Goal: Information Seeking & Learning: Learn about a topic

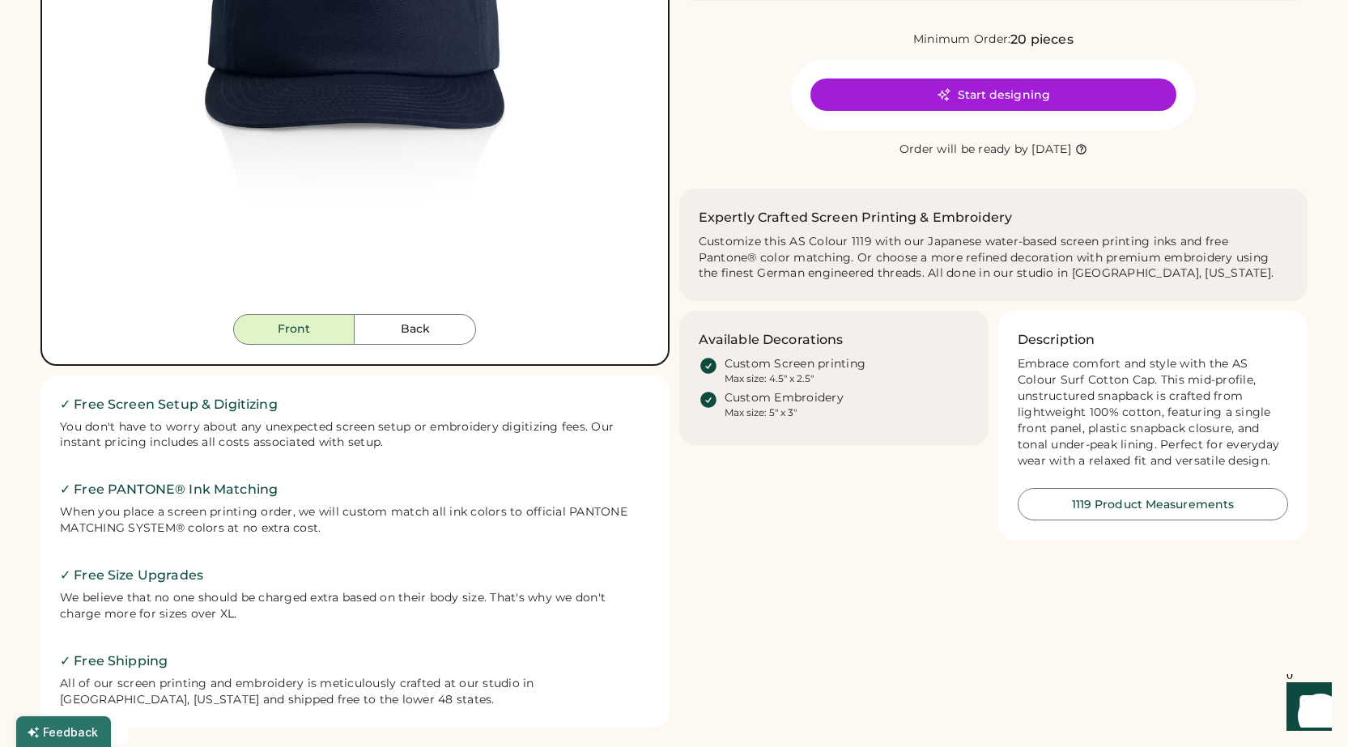
scroll to position [243, 0]
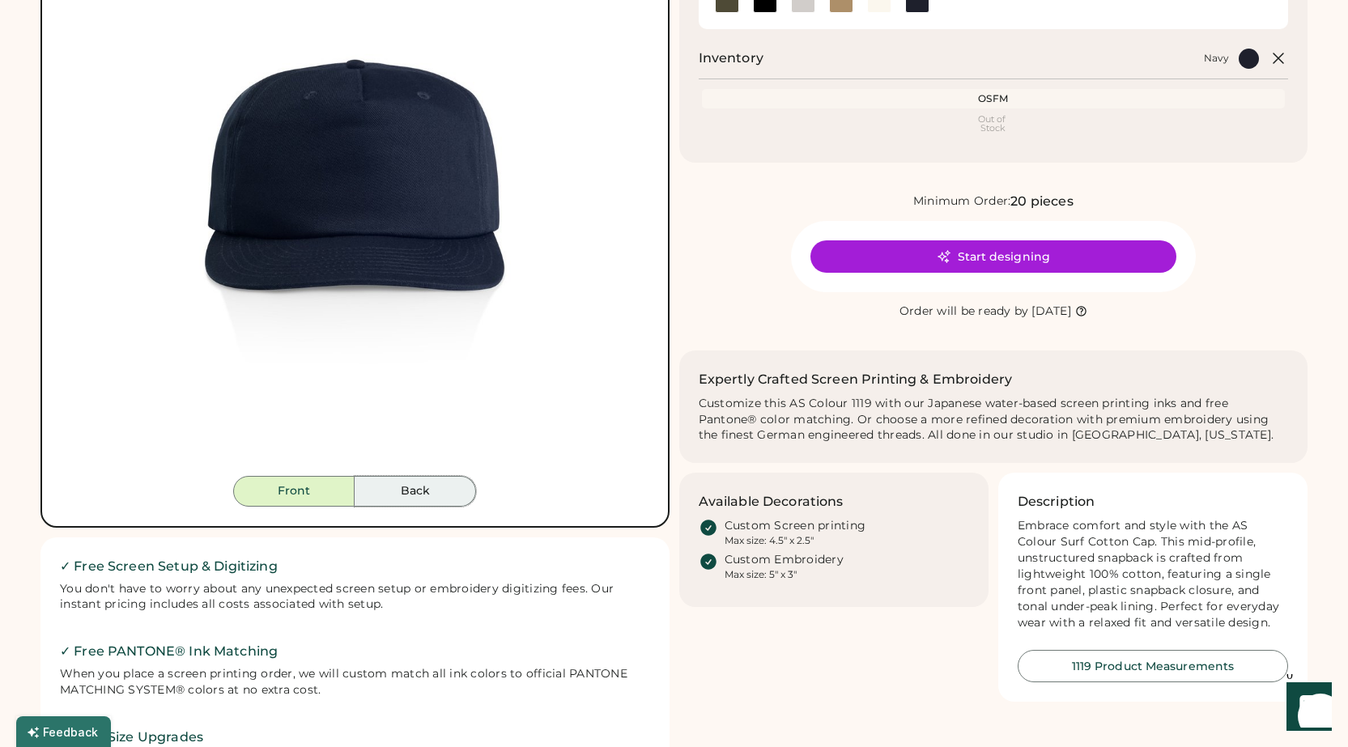
click at [410, 488] on button "Back" at bounding box center [415, 491] width 121 height 31
click at [412, 495] on button "Back" at bounding box center [415, 491] width 121 height 31
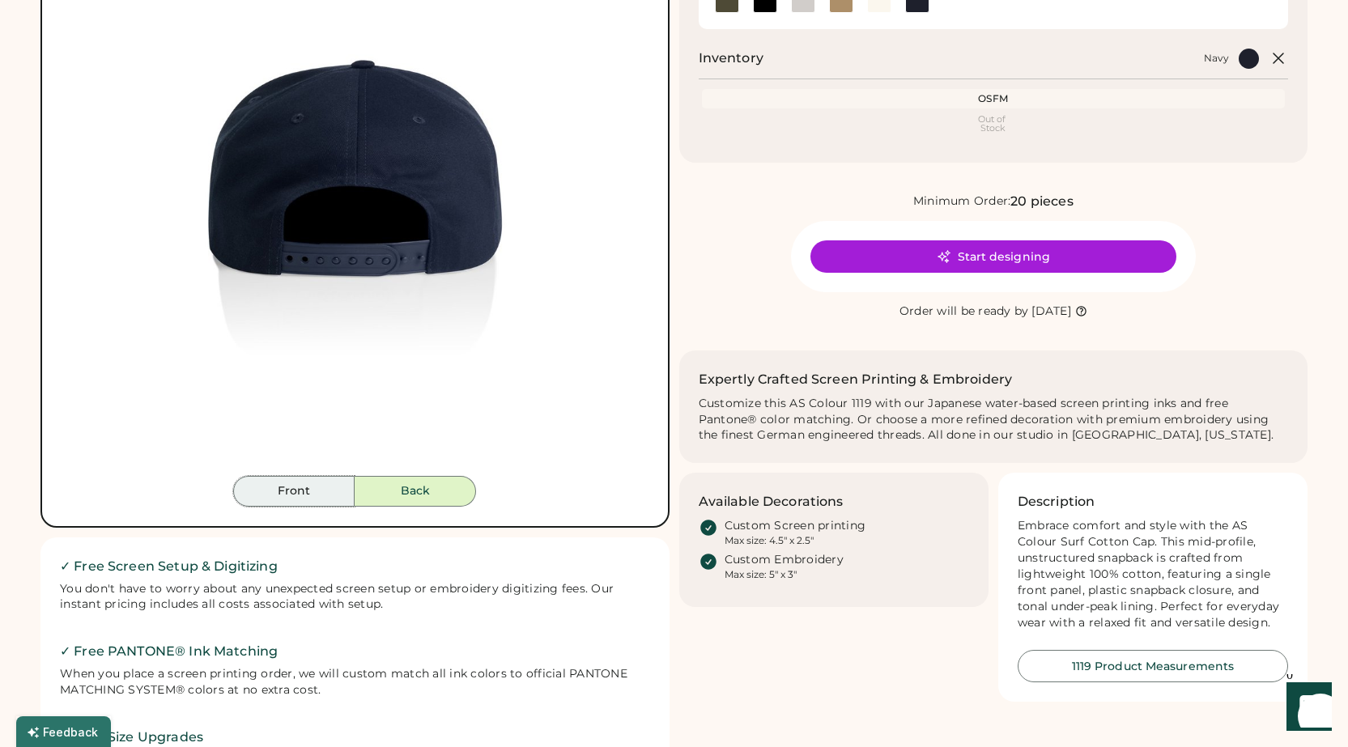
click at [305, 479] on button "Front" at bounding box center [293, 491] width 121 height 31
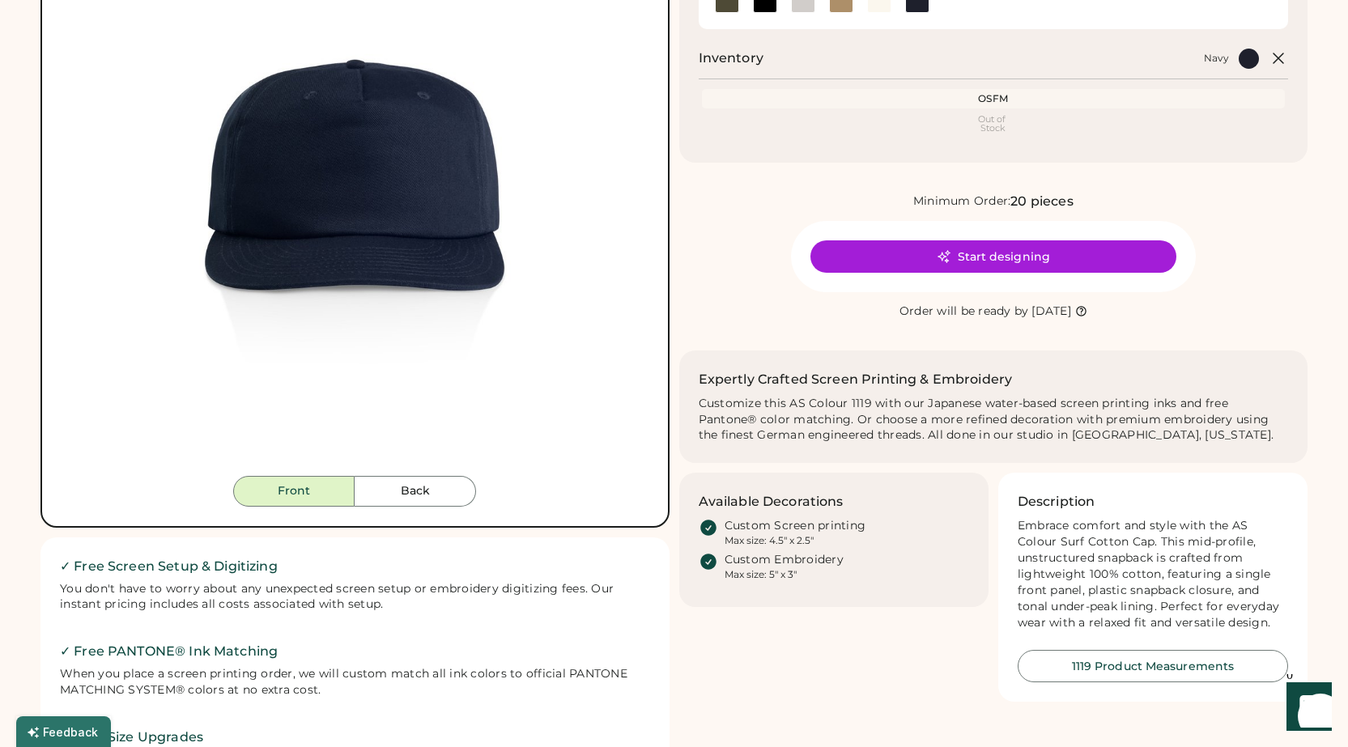
click at [314, 494] on button "Front" at bounding box center [293, 491] width 121 height 31
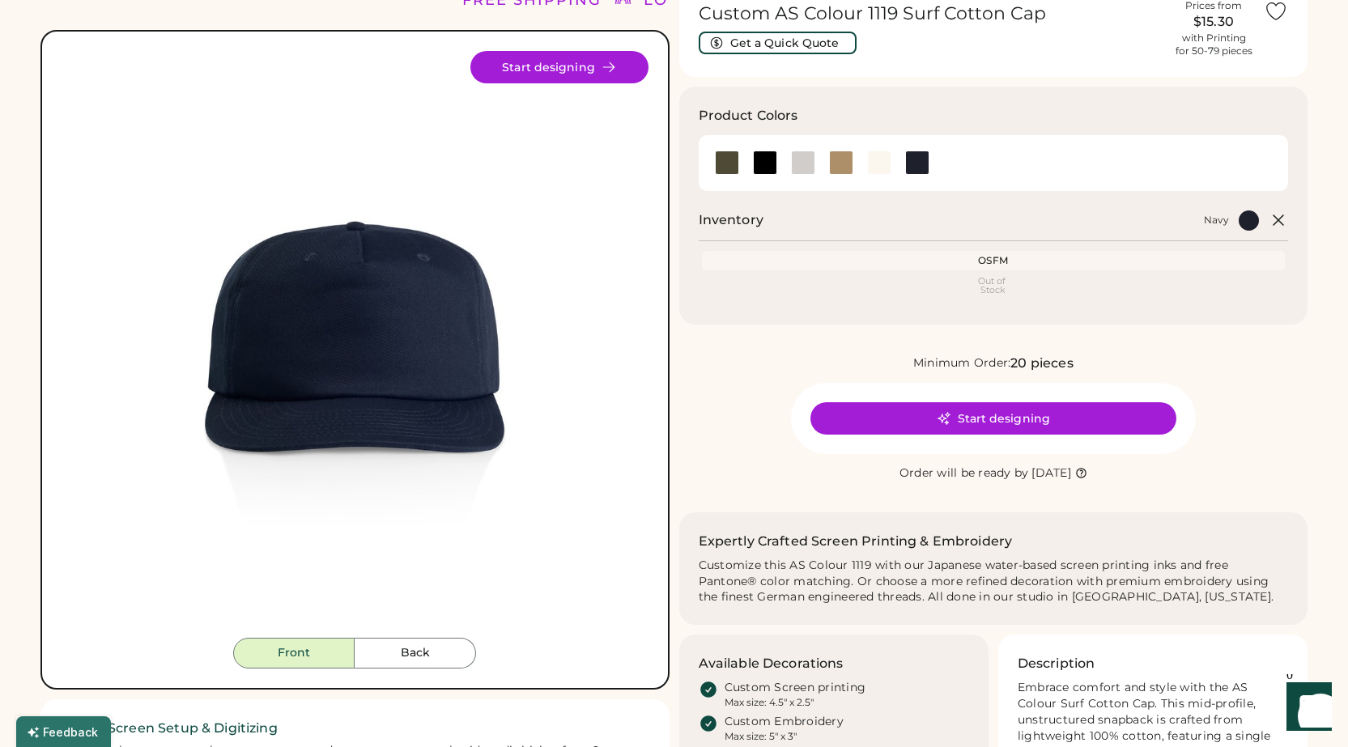
scroll to position [0, 0]
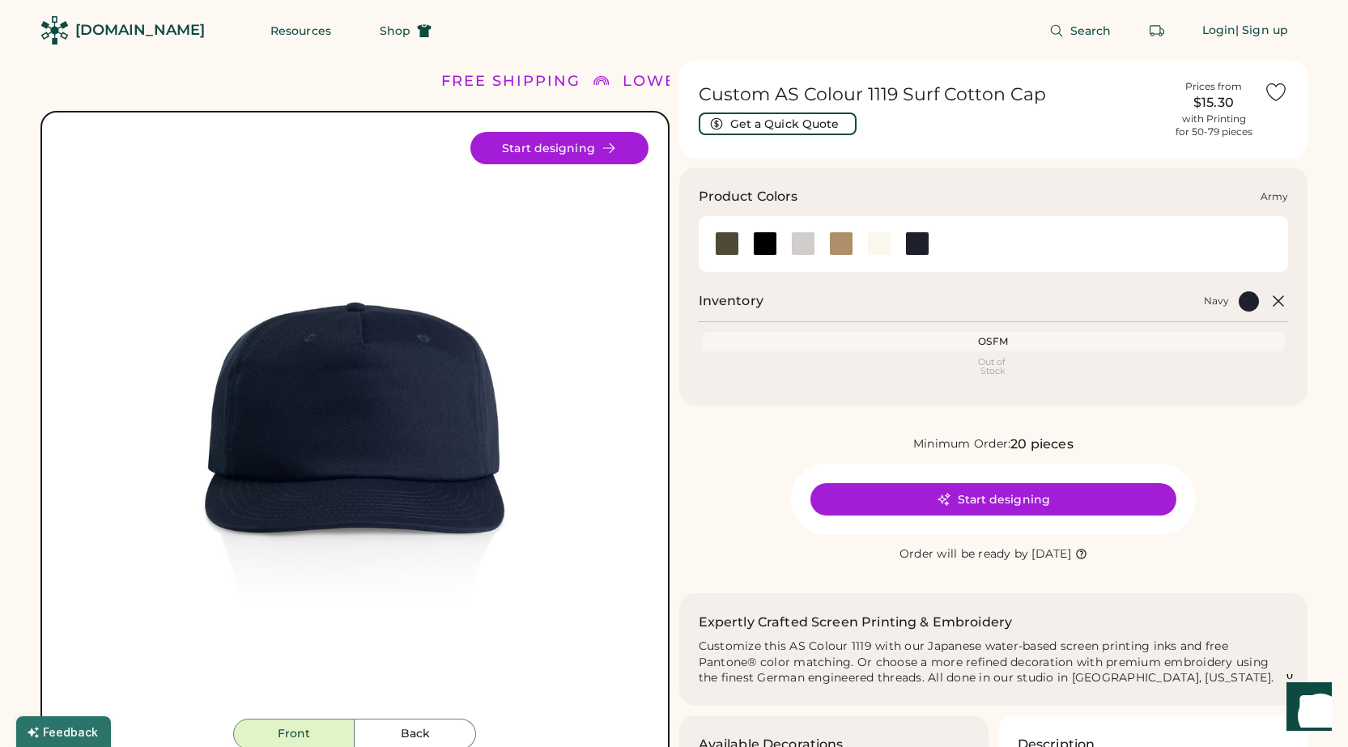
click at [725, 243] on div at bounding box center [727, 244] width 24 height 24
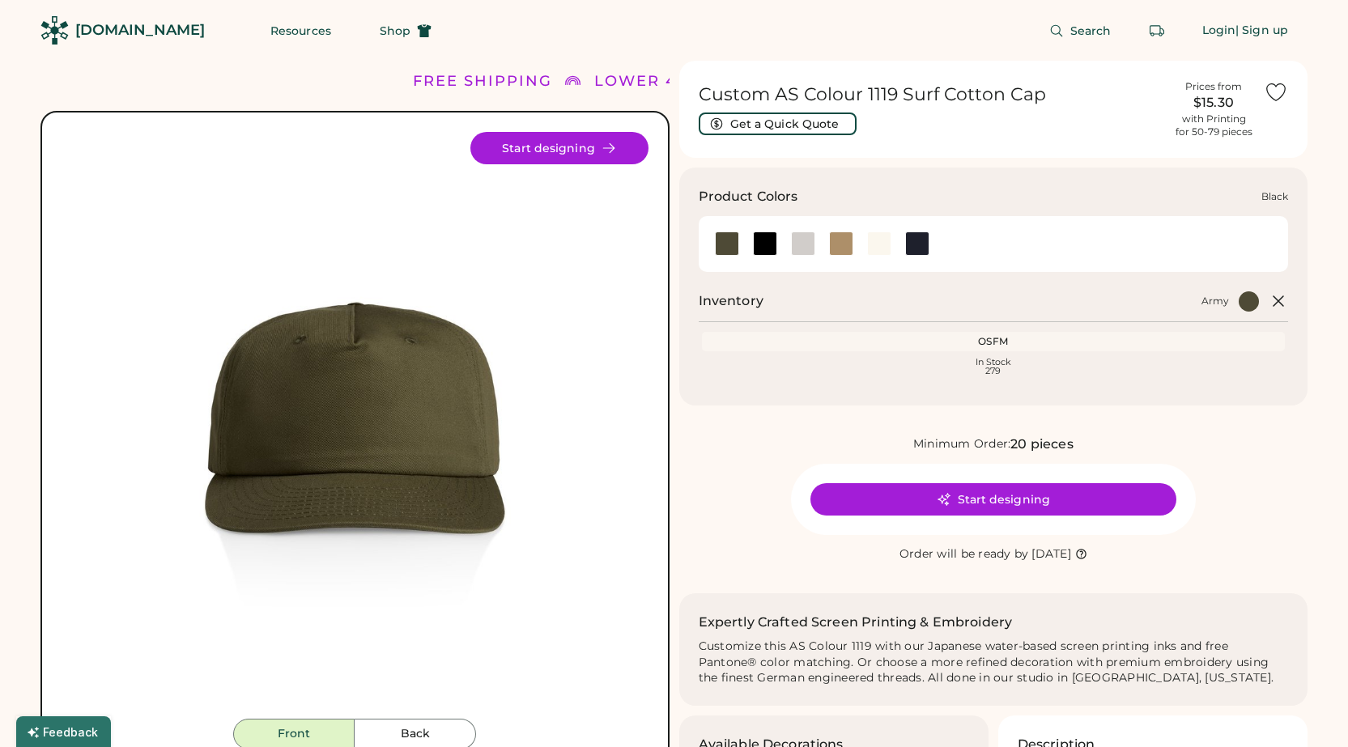
click at [755, 243] on div at bounding box center [765, 244] width 24 height 24
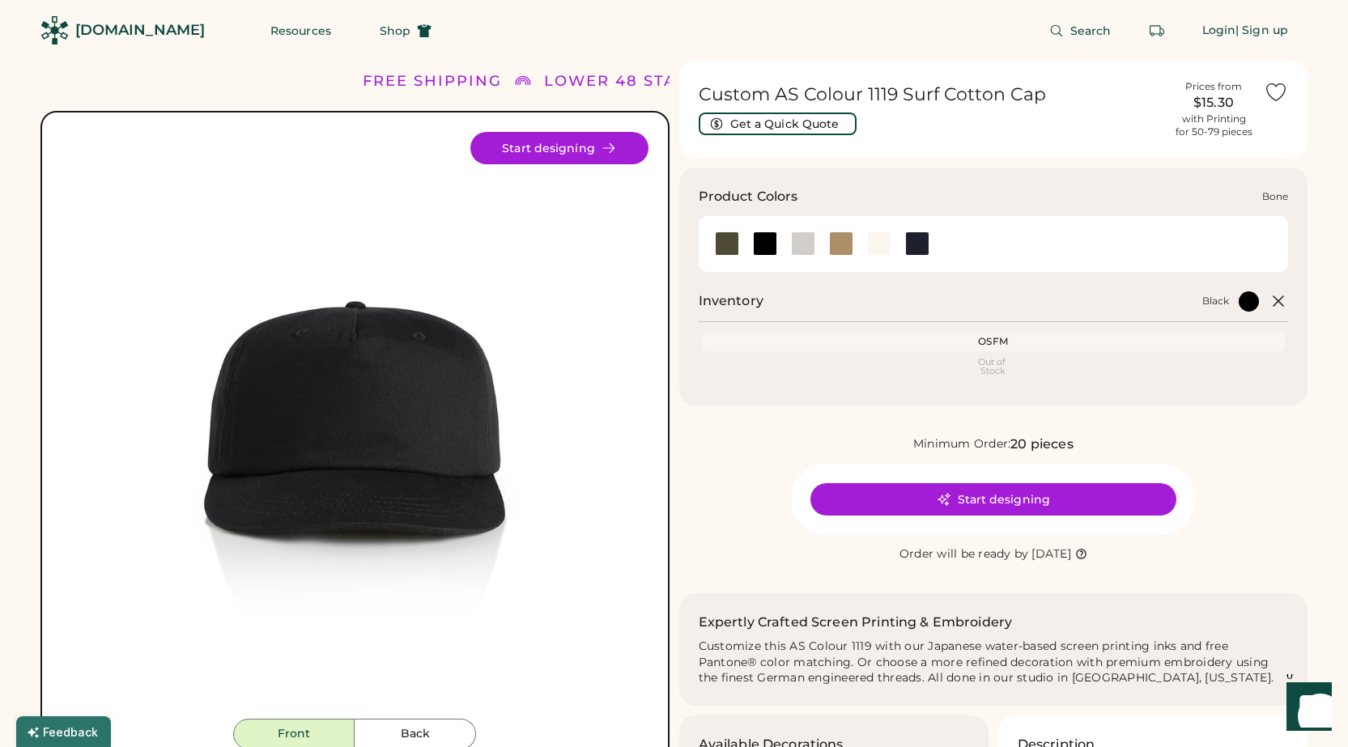
click at [808, 246] on div at bounding box center [803, 244] width 24 height 24
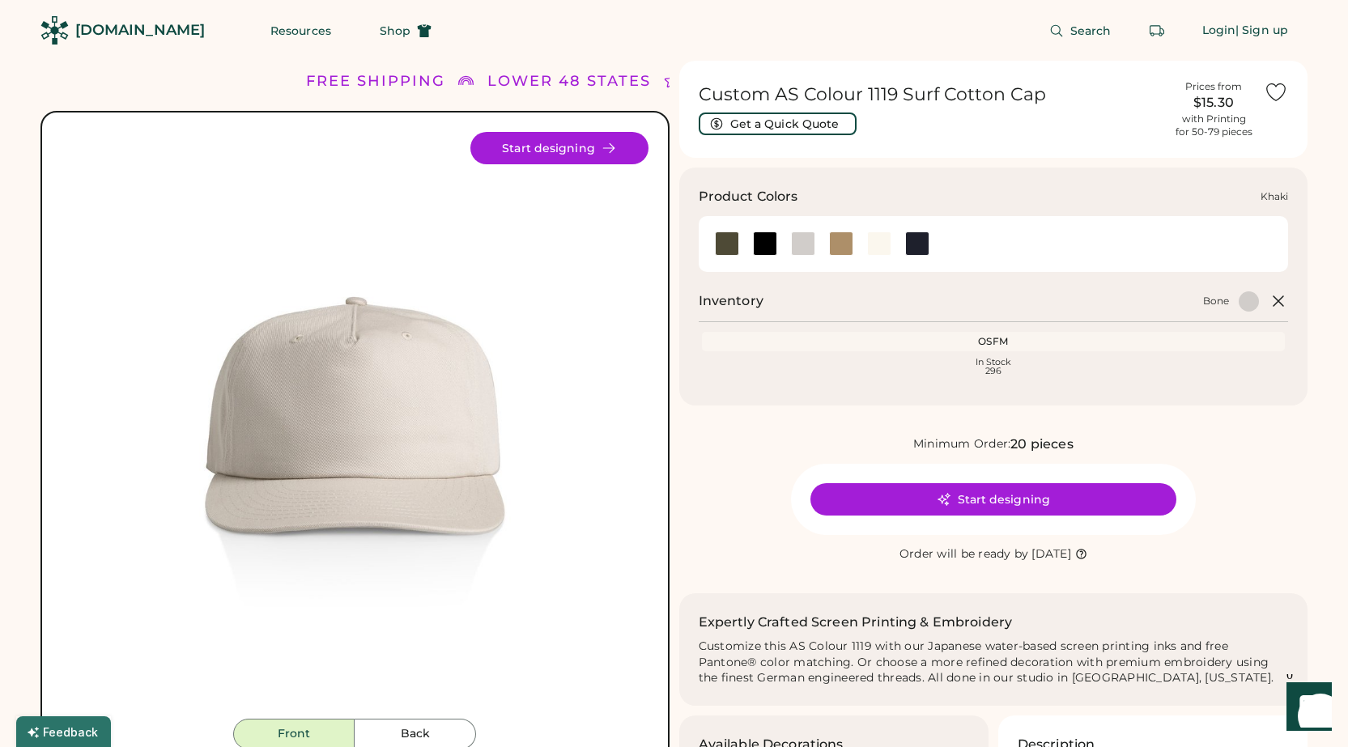
click at [840, 247] on div at bounding box center [841, 244] width 24 height 24
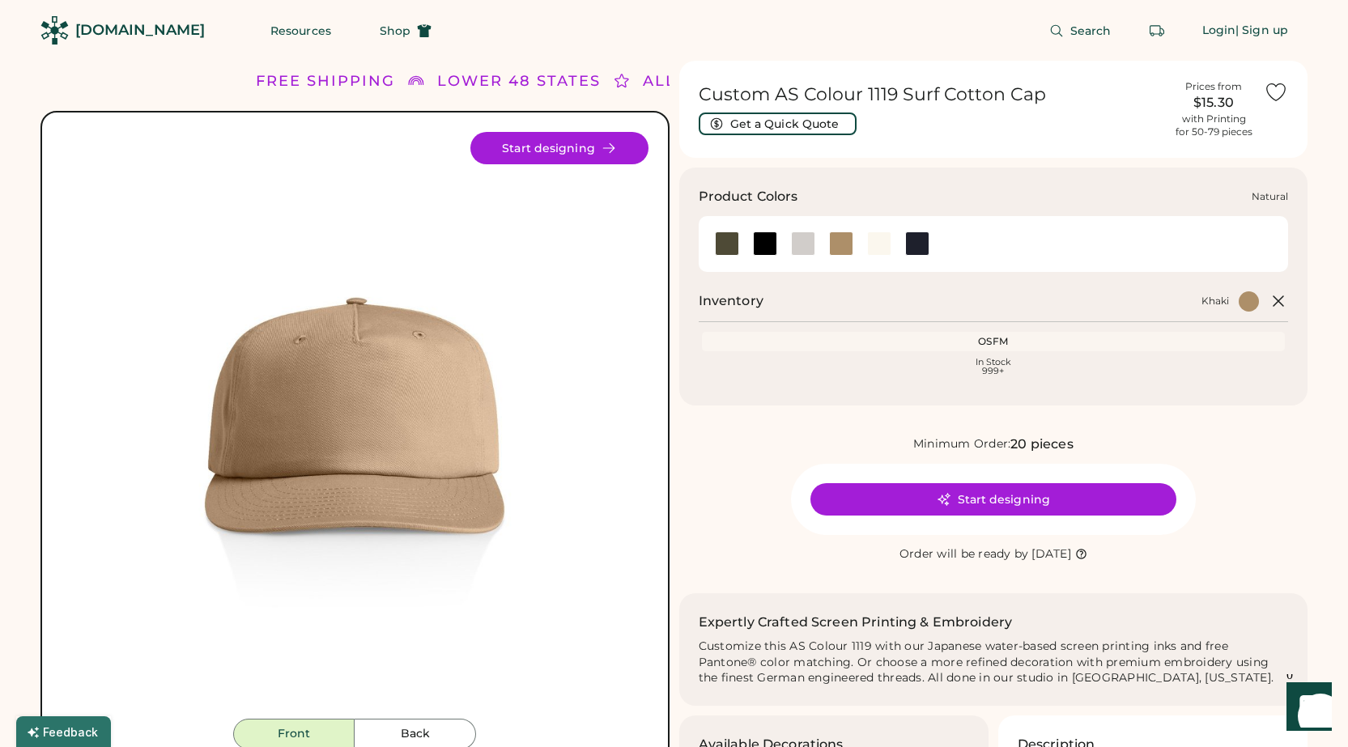
click at [877, 248] on div at bounding box center [879, 244] width 24 height 24
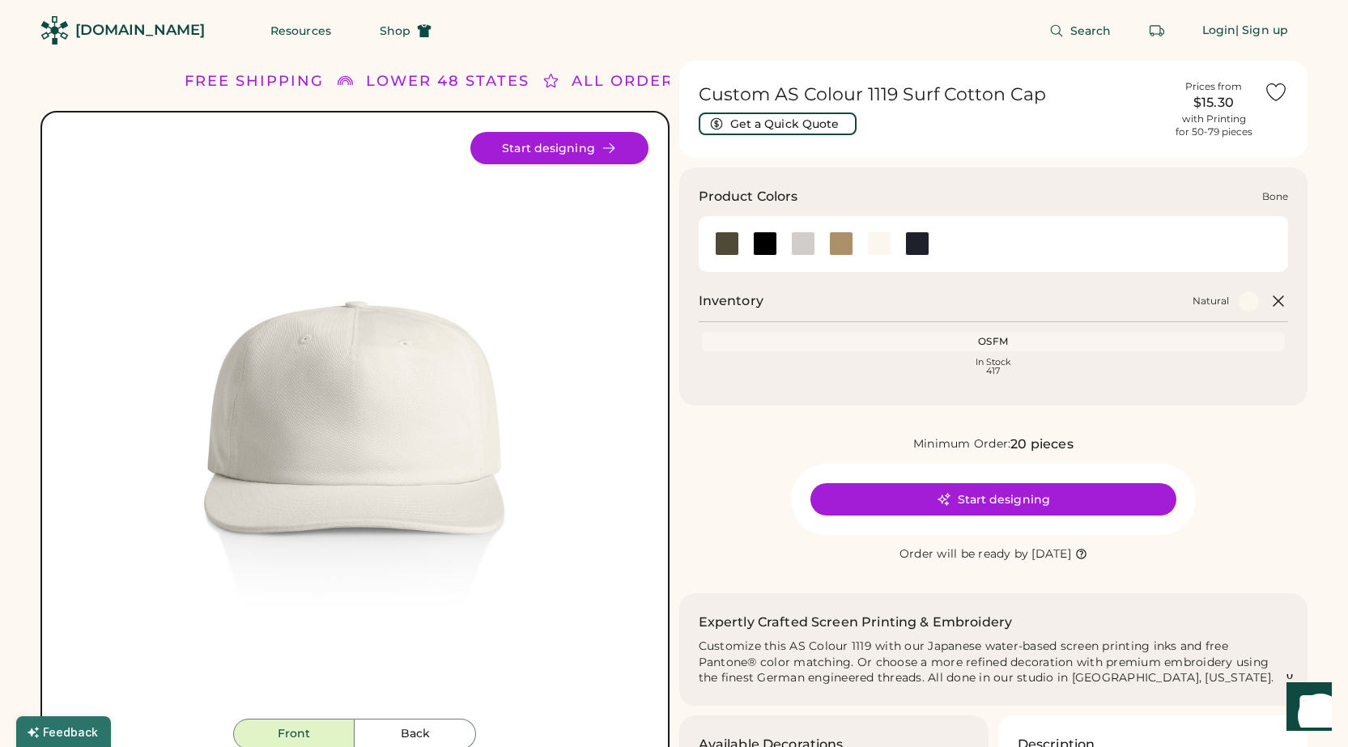
click at [810, 248] on div at bounding box center [803, 244] width 24 height 24
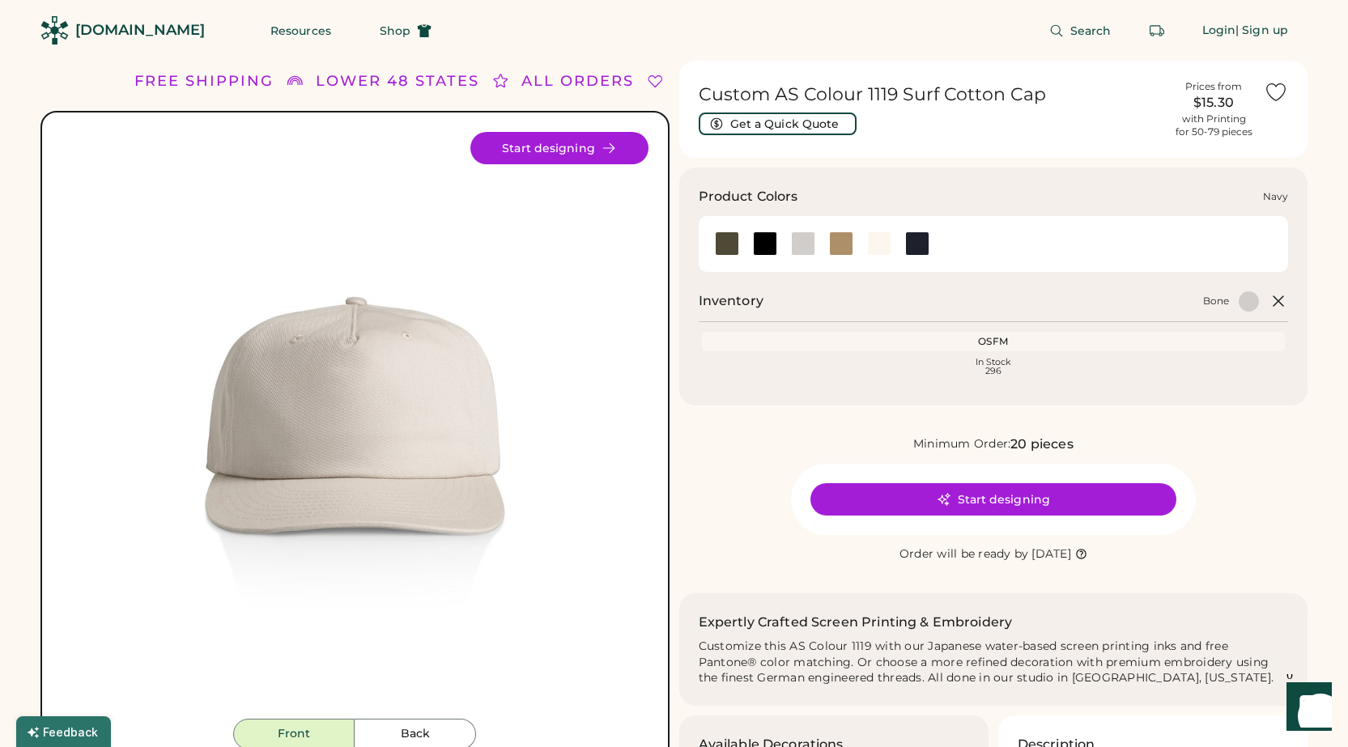
click at [901, 244] on div at bounding box center [917, 244] width 38 height 24
click at [915, 243] on div at bounding box center [917, 244] width 24 height 24
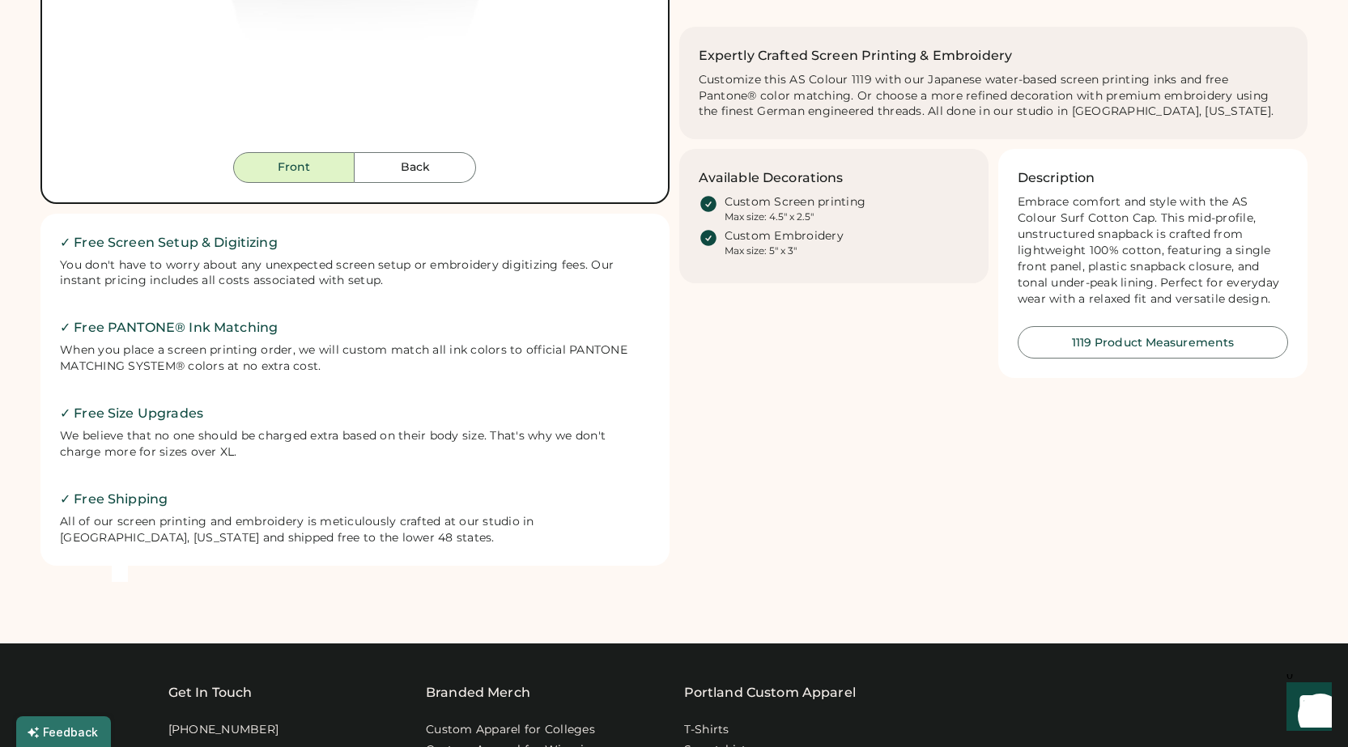
scroll to position [648, 0]
